Goal: Task Accomplishment & Management: Complete application form

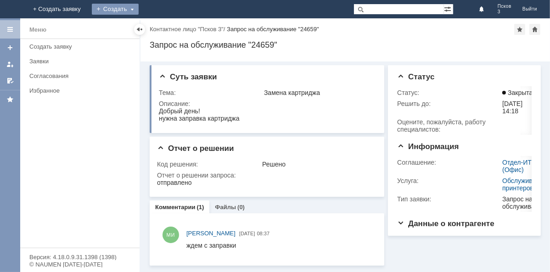
click at [139, 9] on div "Создать" at bounding box center [115, 9] width 47 height 11
click at [163, 27] on link "Заявка" at bounding box center [129, 27] width 70 height 11
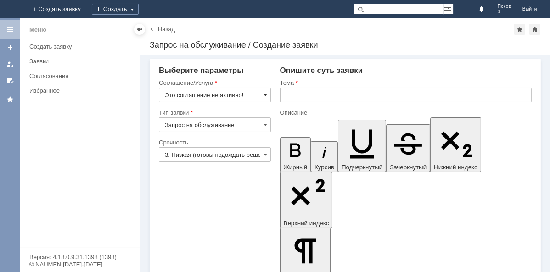
click at [264, 96] on span at bounding box center [265, 94] width 4 height 7
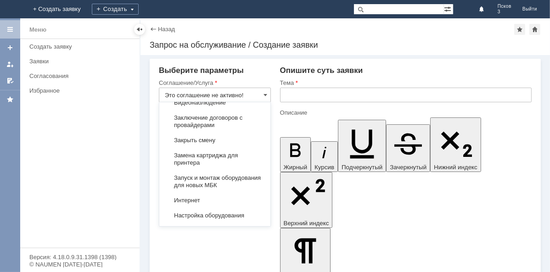
scroll to position [1083, 0]
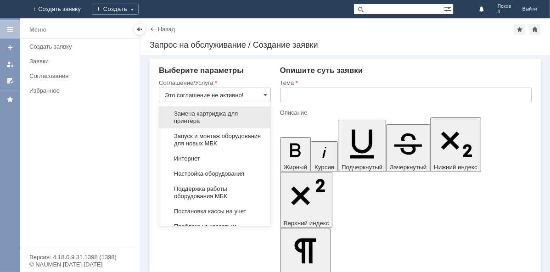
click at [209, 125] on span "Замена картриджа для принтера" at bounding box center [215, 117] width 100 height 15
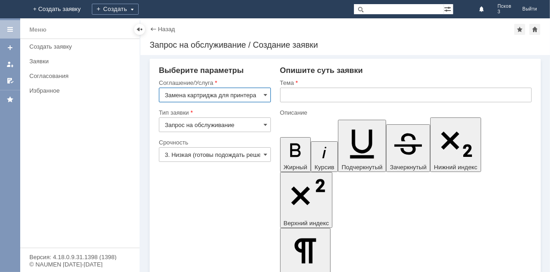
click at [219, 97] on input "Замена картриджа для принтера" at bounding box center [215, 95] width 112 height 15
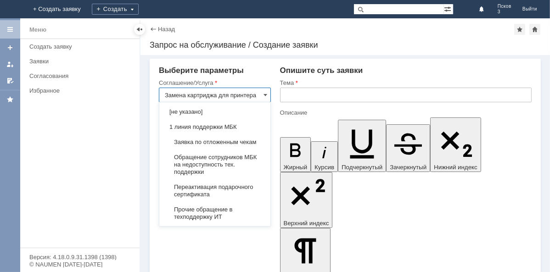
scroll to position [1149, 0]
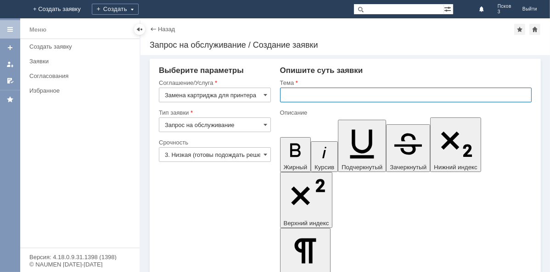
click at [294, 95] on input "text" at bounding box center [406, 95] width 252 height 15
type input "Замена картриджа для принтера"
paste input "Замена картриджа для принтера"
type input "Замена картриджа для принтера"
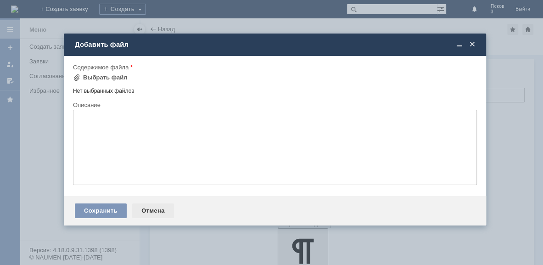
click at [149, 216] on div "Отмена" at bounding box center [153, 210] width 42 height 15
